Goal: Task Accomplishment & Management: Complete application form

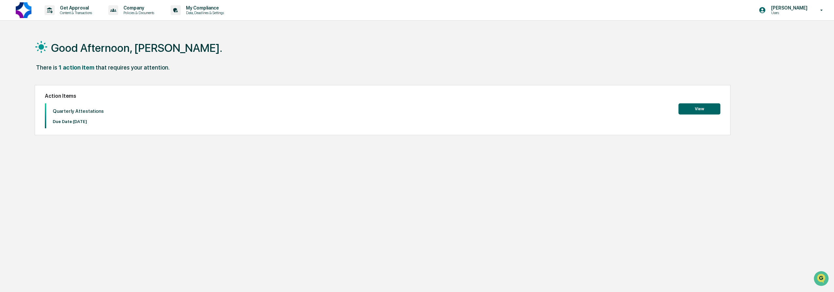
click at [701, 109] on button "View" at bounding box center [700, 108] width 42 height 11
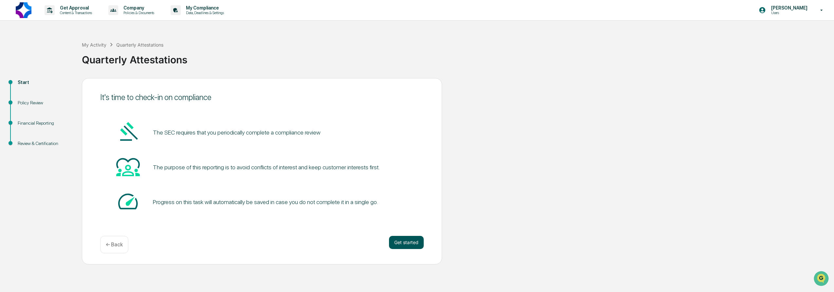
click at [408, 246] on button "Get started" at bounding box center [406, 241] width 35 height 13
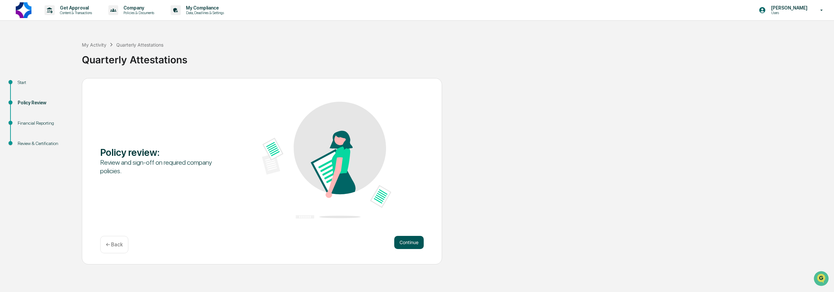
click at [411, 240] on button "Continue" at bounding box center [408, 241] width 29 height 13
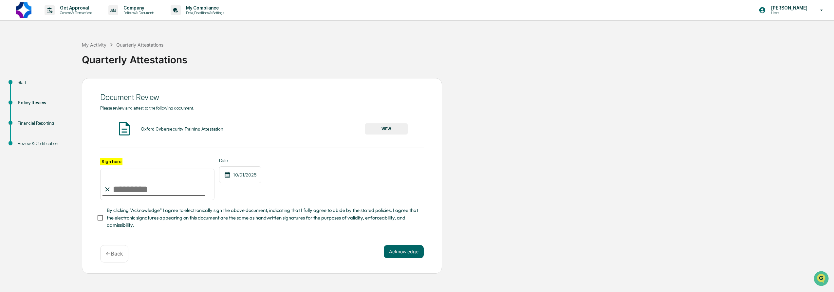
click at [151, 183] on input "Sign here" at bounding box center [157, 183] width 114 height 31
type input "**********"
click at [135, 222] on span "By clicking "Acknowledge" I agree to electronically sign the above document, in…" at bounding box center [263, 217] width 312 height 22
click at [405, 251] on button "Acknowledge" at bounding box center [404, 251] width 40 height 13
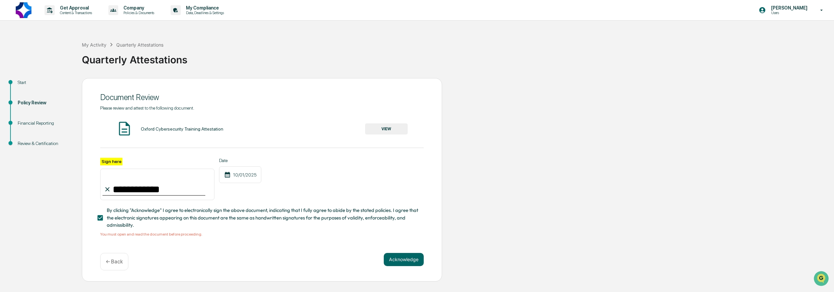
click at [385, 133] on button "VIEW" at bounding box center [386, 128] width 43 height 11
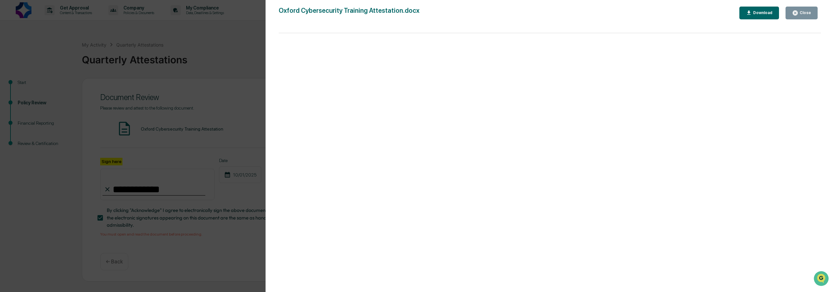
click at [805, 15] on div "Close" at bounding box center [805, 12] width 13 height 5
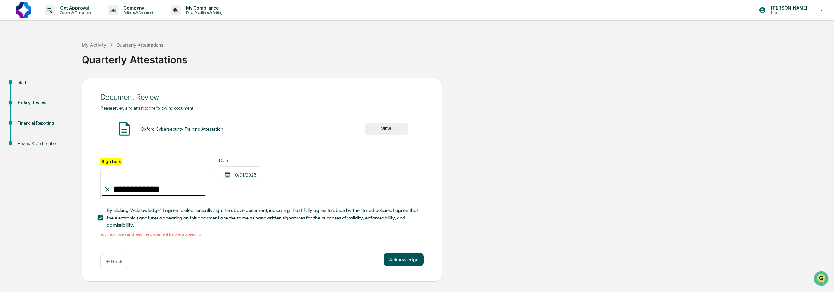
click at [408, 263] on button "Acknowledge" at bounding box center [404, 259] width 40 height 13
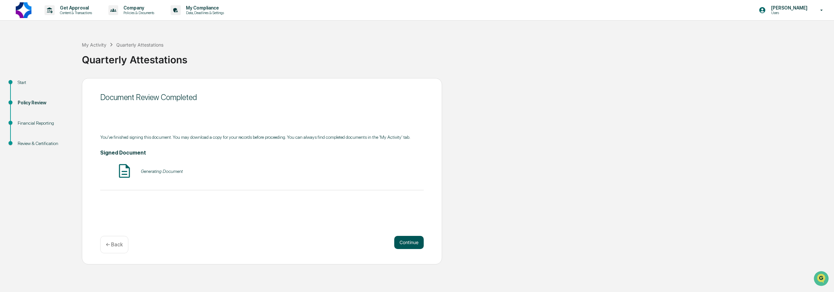
click at [417, 240] on button "Continue" at bounding box center [408, 241] width 29 height 13
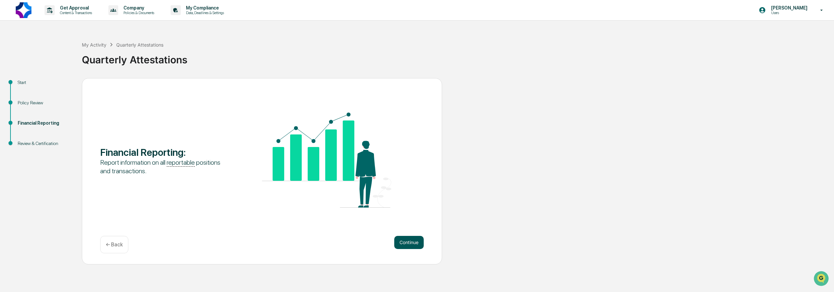
click at [409, 242] on button "Continue" at bounding box center [408, 241] width 29 height 13
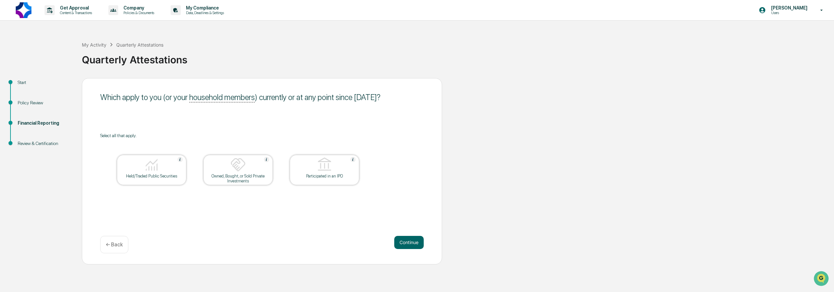
click at [149, 168] on img at bounding box center [152, 165] width 16 height 16
click at [416, 245] on button "Continue" at bounding box center [408, 241] width 29 height 13
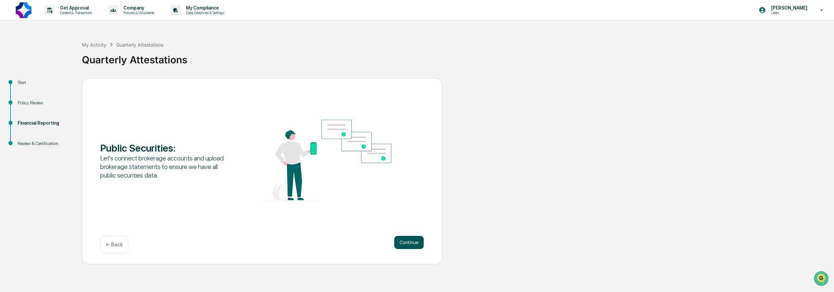
click at [412, 243] on button "Continue" at bounding box center [408, 241] width 29 height 13
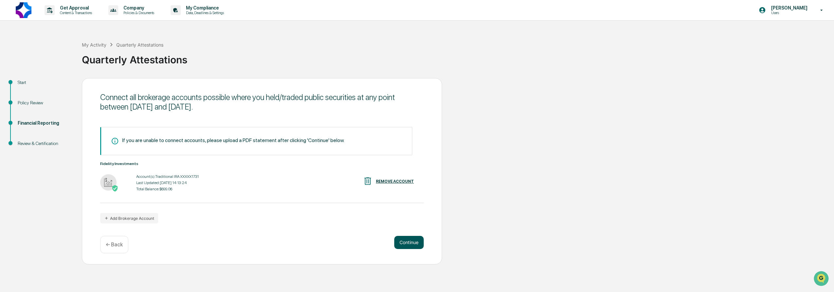
click at [404, 244] on button "Continue" at bounding box center [408, 241] width 29 height 13
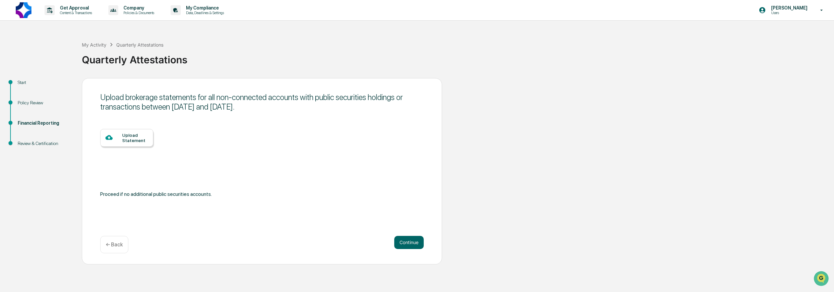
drag, startPoint x: 412, startPoint y: 243, endPoint x: 387, endPoint y: 238, distance: 26.0
click at [412, 243] on button "Continue" at bounding box center [408, 241] width 29 height 13
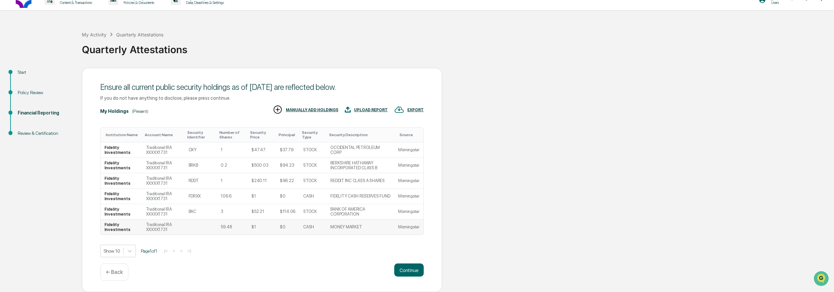
scroll to position [10, 0]
click at [413, 268] on button "Continue" at bounding box center [408, 269] width 29 height 13
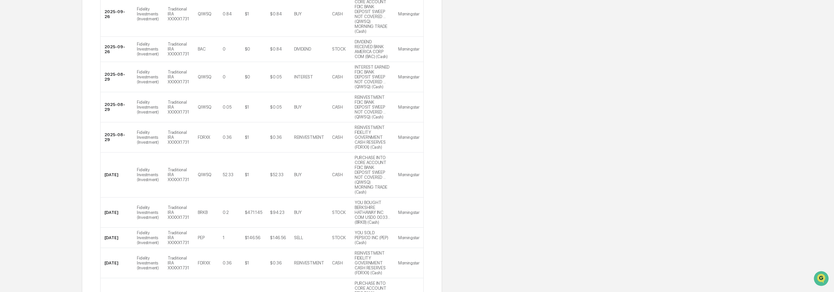
scroll to position [155, 0]
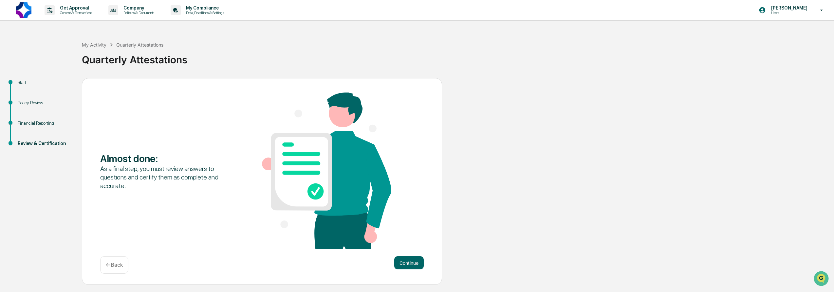
scroll to position [0, 0]
click at [415, 258] on button "Continue" at bounding box center [408, 262] width 29 height 13
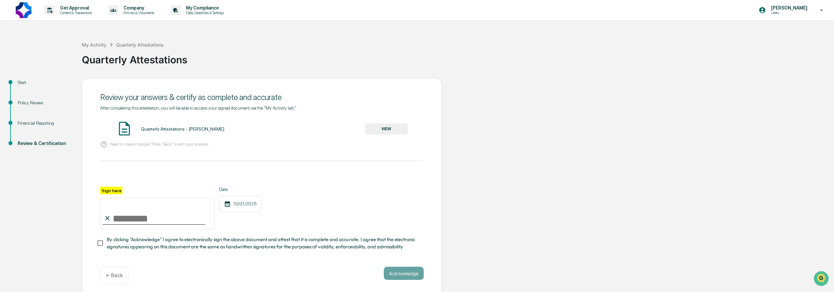
click at [391, 125] on button "VIEW" at bounding box center [386, 128] width 43 height 11
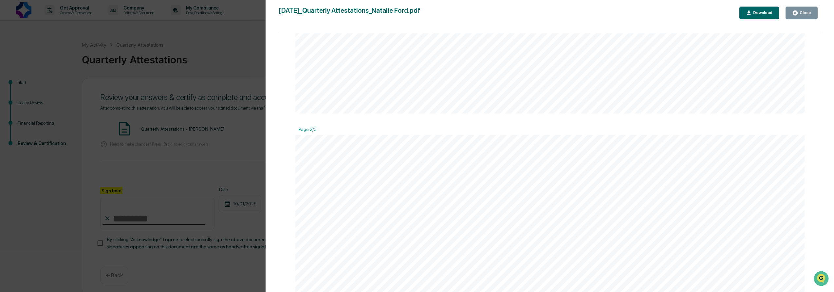
scroll to position [699, 0]
click at [802, 14] on div "Close" at bounding box center [805, 12] width 13 height 5
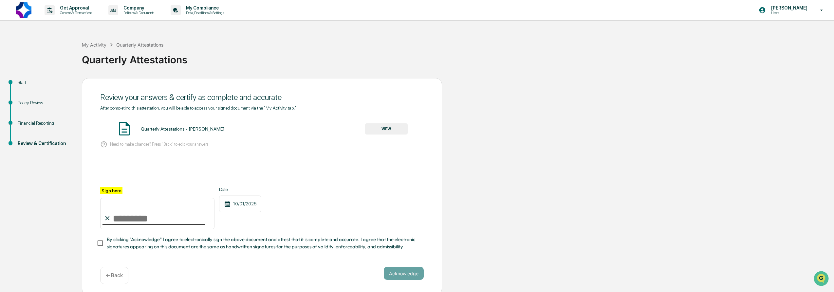
click at [157, 206] on input "Sign here" at bounding box center [157, 213] width 114 height 31
type input "**********"
click at [173, 243] on span "By clicking "Acknowledge" I agree to electronically sign the above document and…" at bounding box center [263, 242] width 312 height 15
click at [412, 271] on button "Acknowledge" at bounding box center [404, 272] width 40 height 13
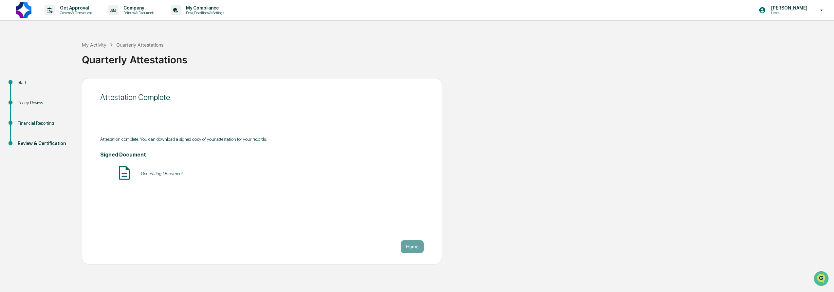
scroll to position [0, 0]
click at [410, 247] on button "Home" at bounding box center [412, 246] width 23 height 13
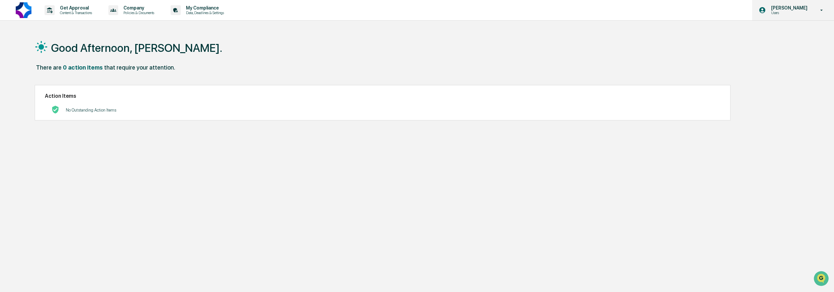
click at [794, 9] on p "[PERSON_NAME]" at bounding box center [788, 7] width 45 height 5
drag, startPoint x: 88, startPoint y: 54, endPoint x: 126, endPoint y: 46, distance: 38.5
click at [89, 53] on div at bounding box center [417, 146] width 834 height 292
drag, startPoint x: 795, startPoint y: 14, endPoint x: 798, endPoint y: 19, distance: 6.3
click at [795, 14] on p "Users" at bounding box center [788, 12] width 45 height 5
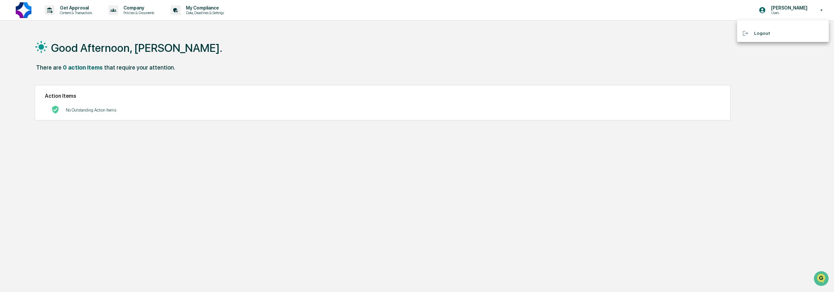
drag, startPoint x: 786, startPoint y: 35, endPoint x: 774, endPoint y: 37, distance: 12.6
click at [784, 35] on li "Logout" at bounding box center [783, 33] width 92 height 12
